Goal: Transaction & Acquisition: Purchase product/service

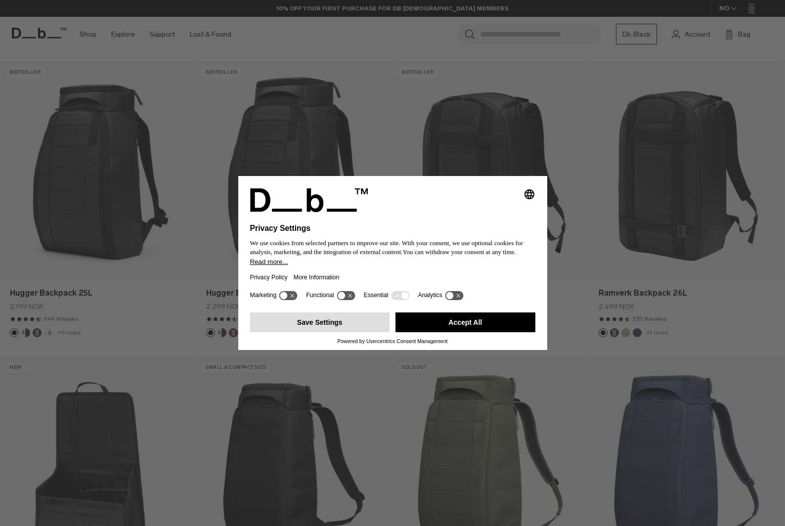
click at [369, 318] on button "Save Settings" at bounding box center [320, 323] width 140 height 20
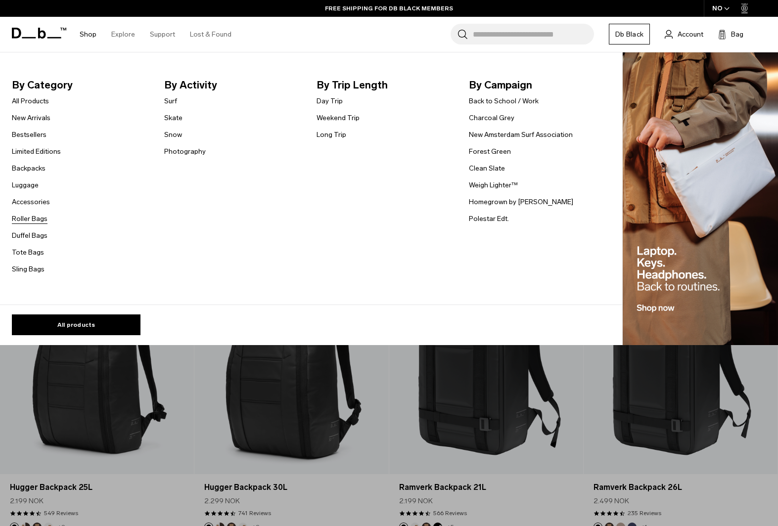
click at [31, 224] on link "Roller Bags" at bounding box center [30, 219] width 36 height 10
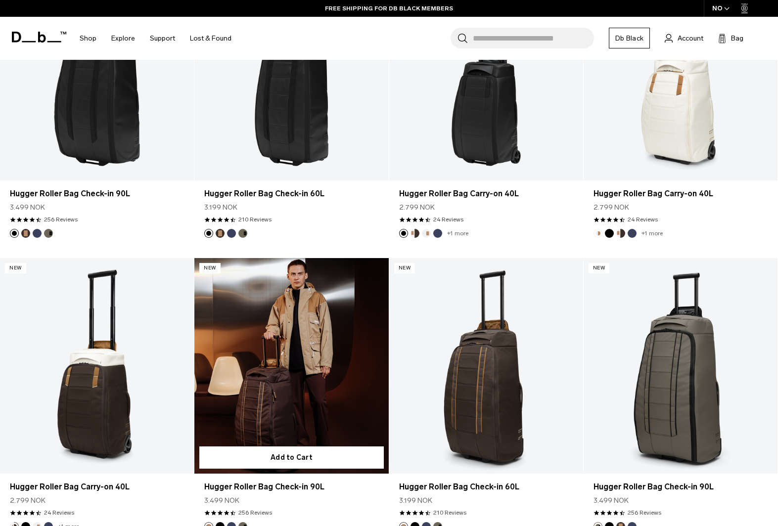
scroll to position [346, 0]
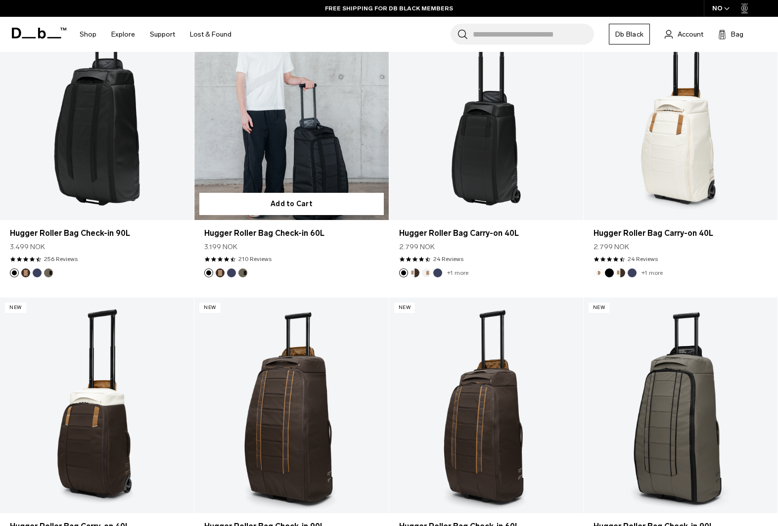
click at [318, 136] on link "Hugger Roller Bag Check-in 60L" at bounding box center [291, 112] width 194 height 216
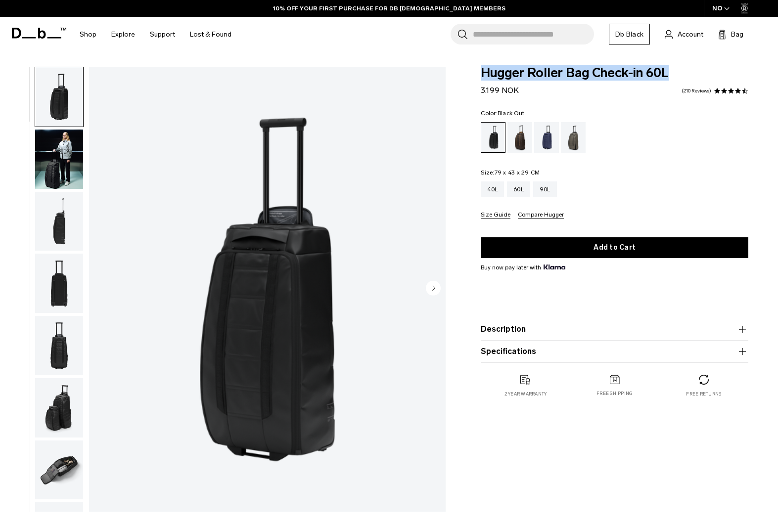
drag, startPoint x: 481, startPoint y: 66, endPoint x: 679, endPoint y: 67, distance: 197.4
click at [679, 67] on span "Hugger Roller Bag Check-in 60L" at bounding box center [615, 73] width 268 height 13
